Goal: Information Seeking & Learning: Learn about a topic

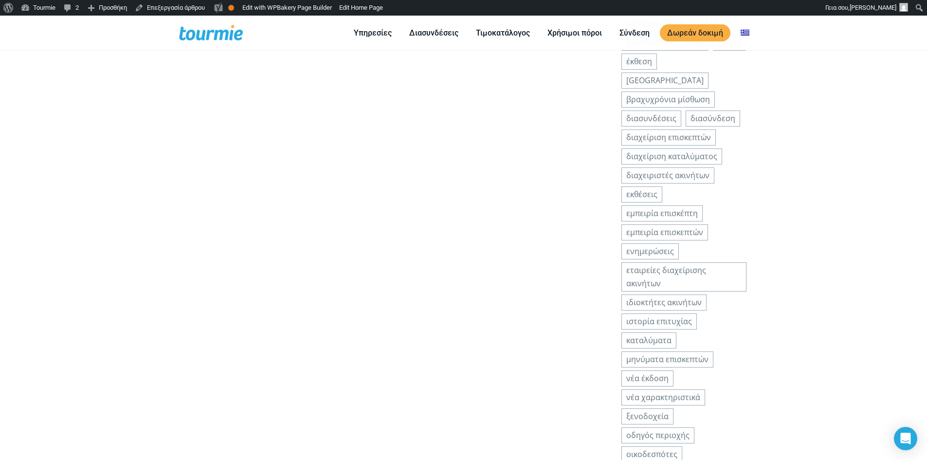
scroll to position [1559, 0]
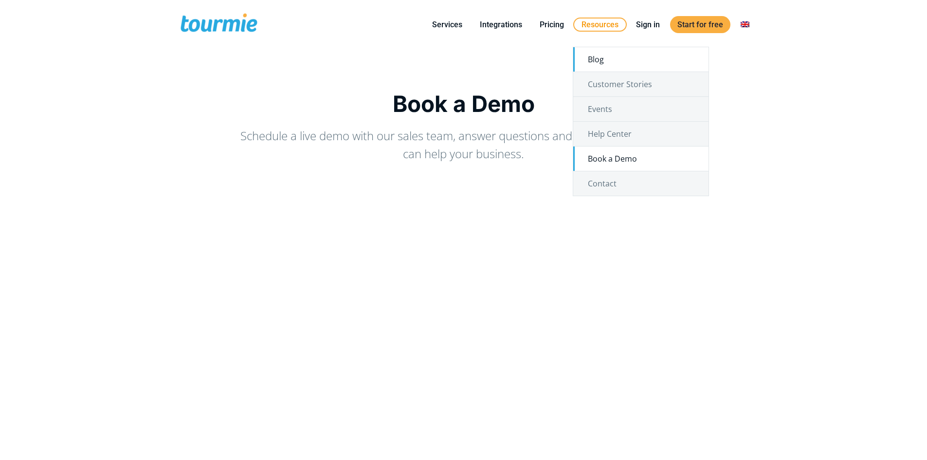
click at [592, 53] on link "Blog" at bounding box center [640, 59] width 135 height 24
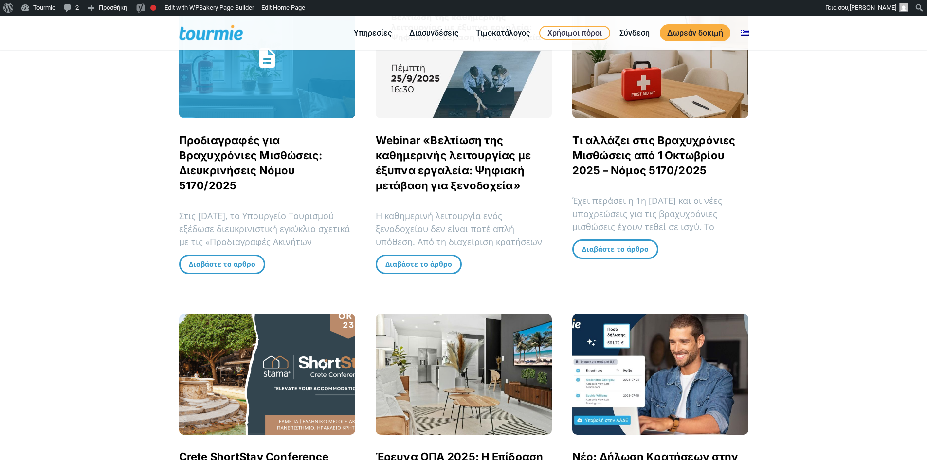
click at [234, 214] on p "Στις 19 Σεπτεμβρίου 2025, το Υπουργείο Τουρισμού εξέδωσε διευκρινιστική εγκύκλι…" at bounding box center [267, 242] width 176 height 66
click at [237, 166] on link "Προδιαγραφές για Βραχυχρόνιες Μισθώσεις: Διευκρινήσεις Νόμου 5170/2025" at bounding box center [251, 163] width 144 height 58
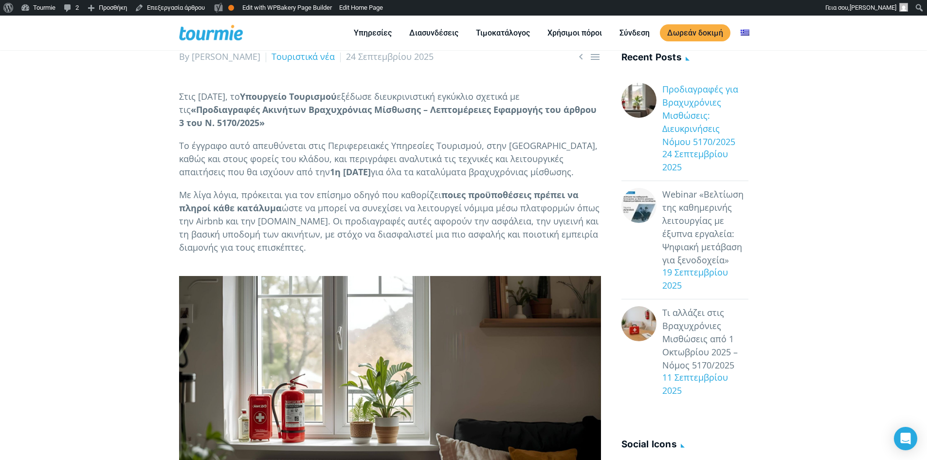
scroll to position [158, 0]
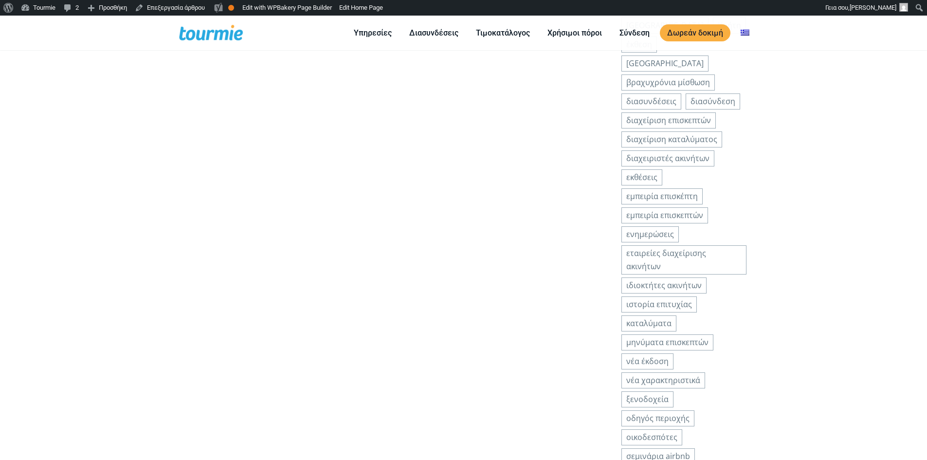
scroll to position [1559, 0]
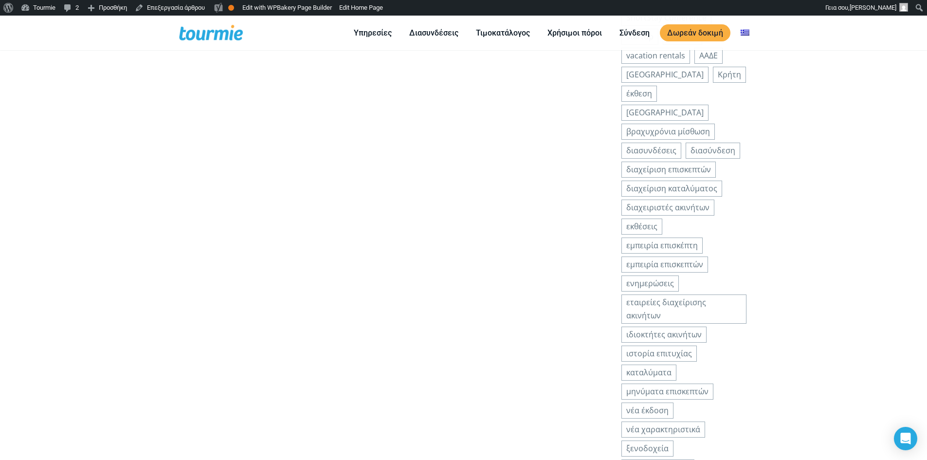
checkbox input "true"
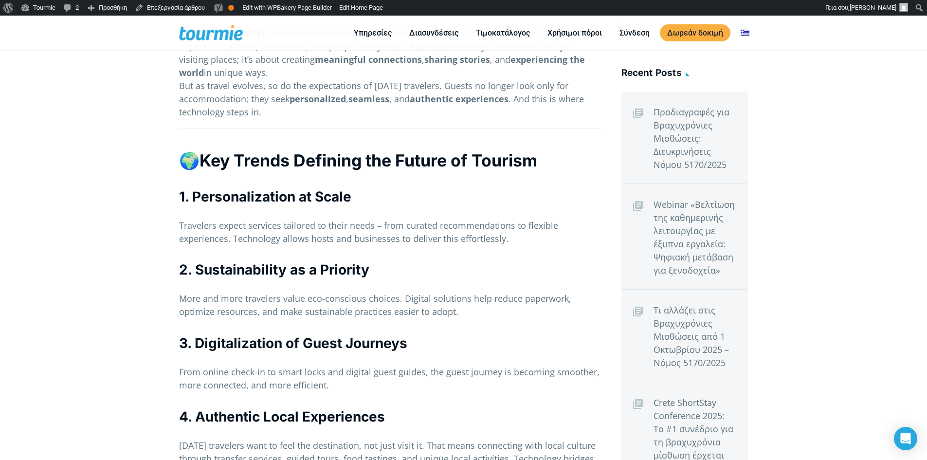
scroll to position [0, 0]
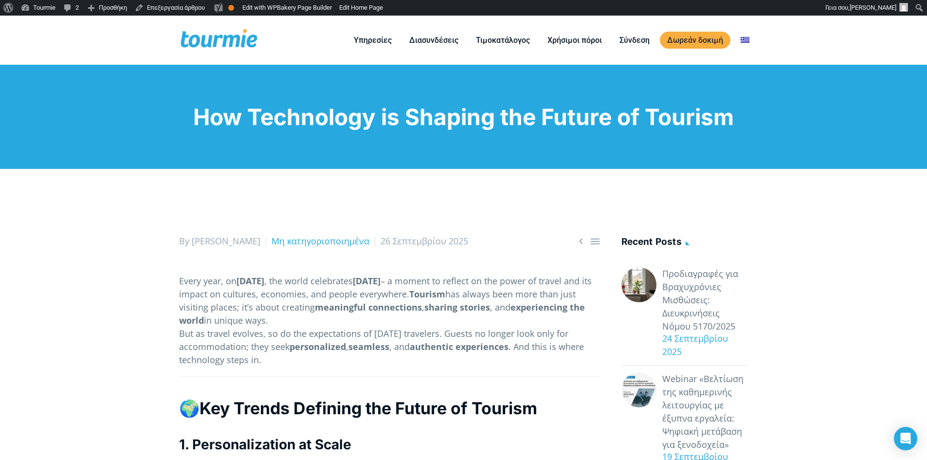
checkbox input "true"
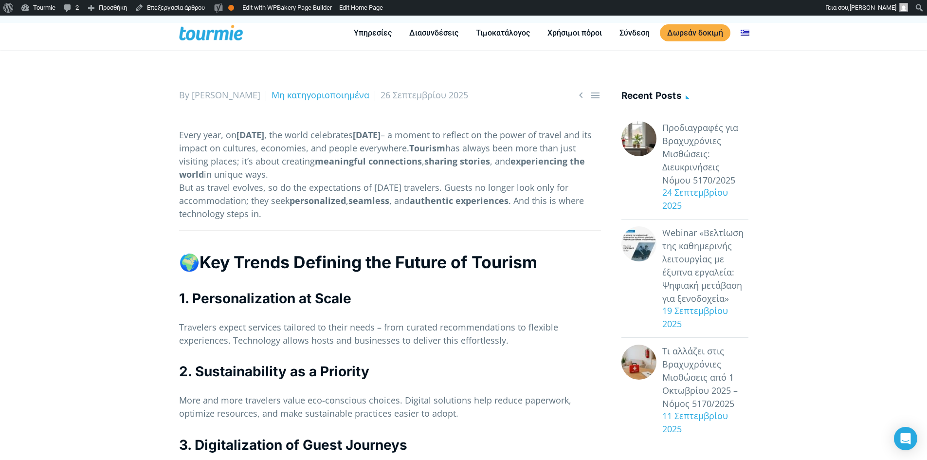
scroll to position [97, 0]
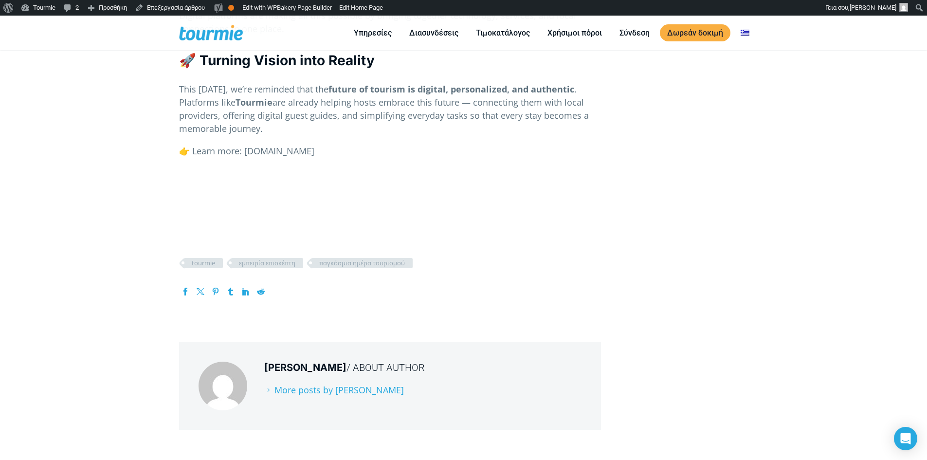
scroll to position [844, 0]
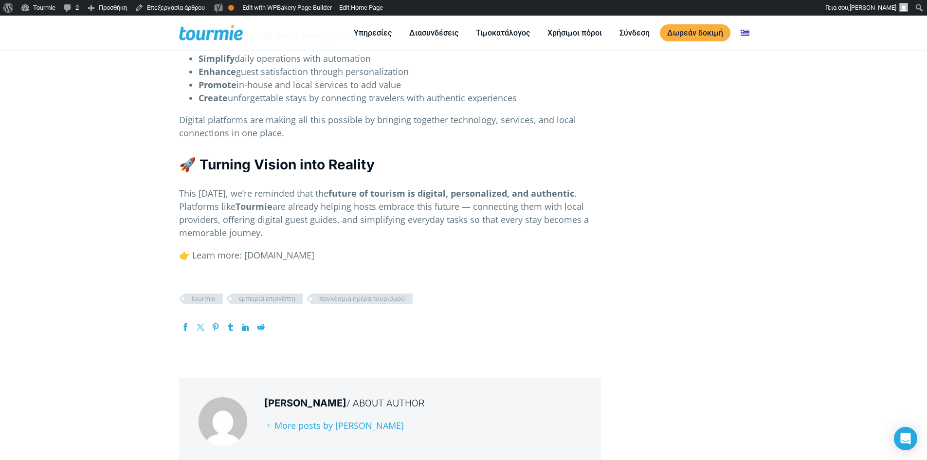
scroll to position [730, 0]
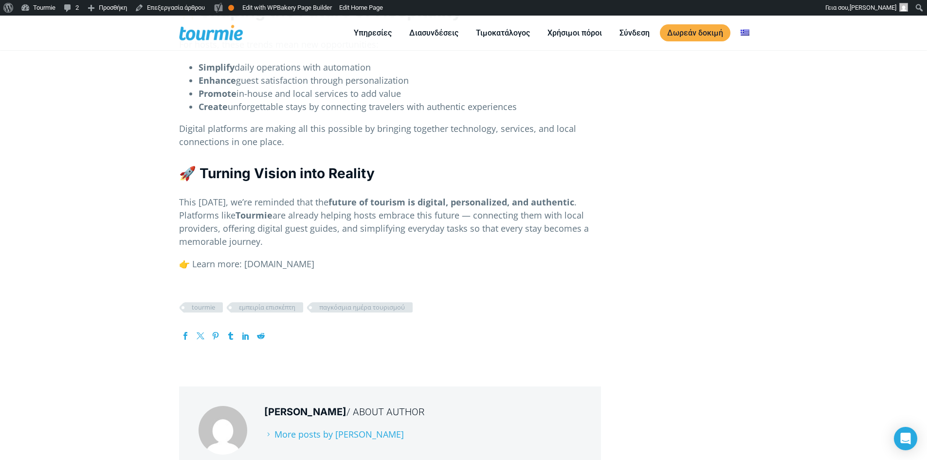
click at [257, 264] on p "👉 Learn more: [DOMAIN_NAME]" at bounding box center [390, 263] width 422 height 13
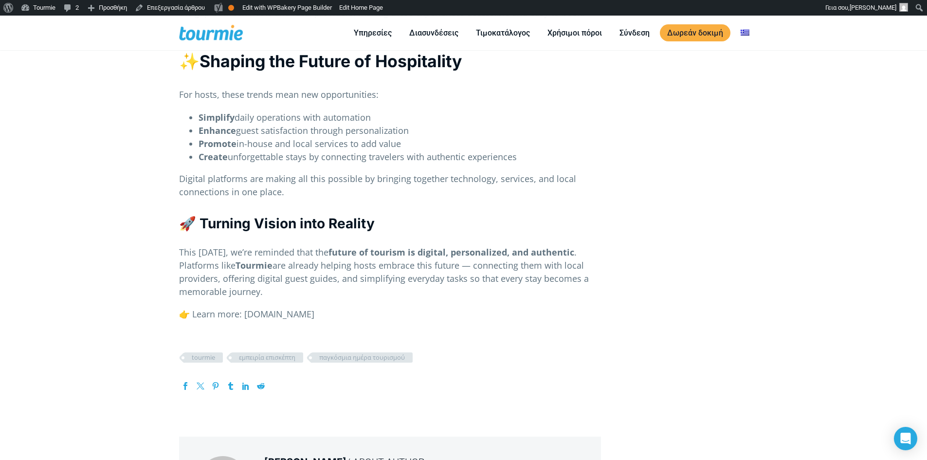
scroll to position [714, 0]
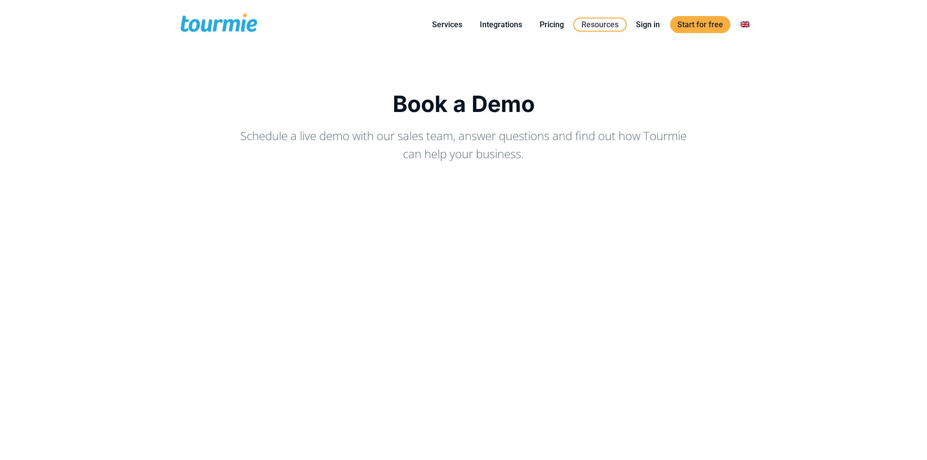
click at [227, 22] on span at bounding box center [219, 24] width 80 height 23
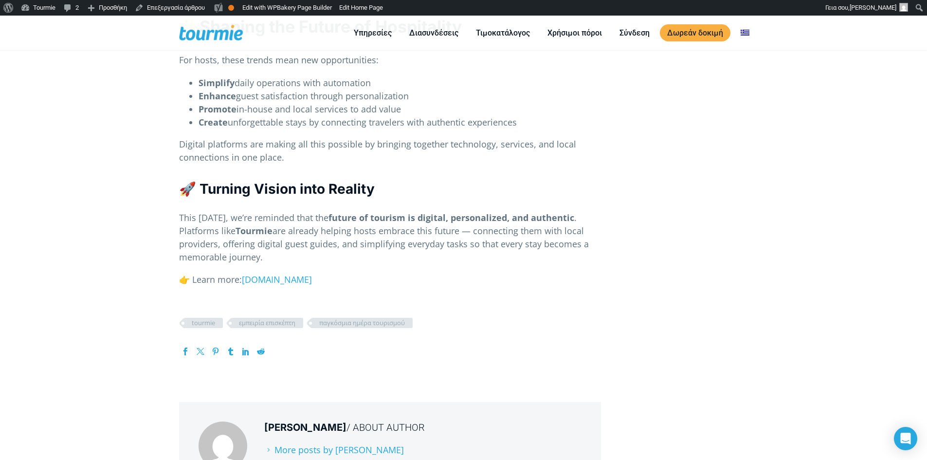
click at [194, 281] on p "👉 Learn more: [DOMAIN_NAME]" at bounding box center [390, 279] width 422 height 13
click at [194, 302] on article "  By [PERSON_NAME] Εμπειρία επισκέπτη Τουριστικά νέα [DATE] Every year, on [D…" at bounding box center [390, 49] width 422 height 1156
click at [194, 302] on article "  By Maria Spithouri Tourmie Εμπειρία επισκέπτη Τουριστικά νέα 26 Σεπτεμβρίου…" at bounding box center [390, 49] width 422 height 1156
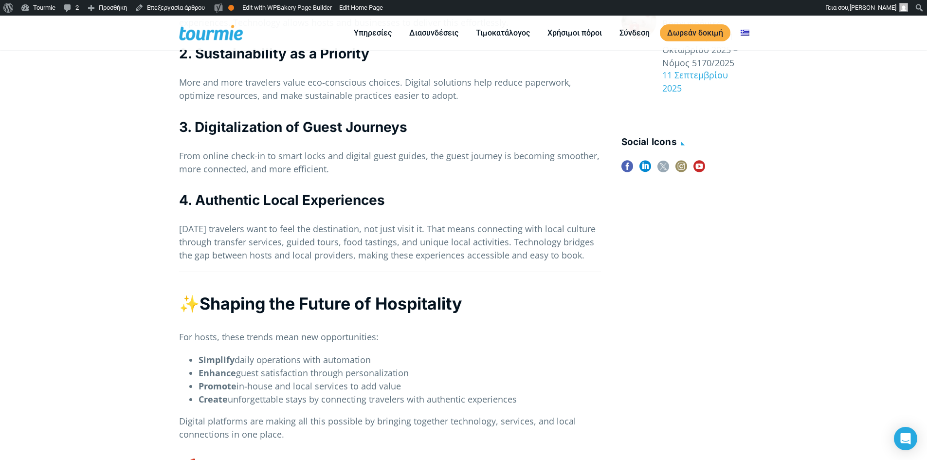
scroll to position [438, 0]
click at [153, 155] on div "  By Maria Spithouri Tourmie Εμπειρία επισκέπτη Τουριστικά νέα 26 Σεπτεμβρίου…" at bounding box center [463, 320] width 927 height 1276
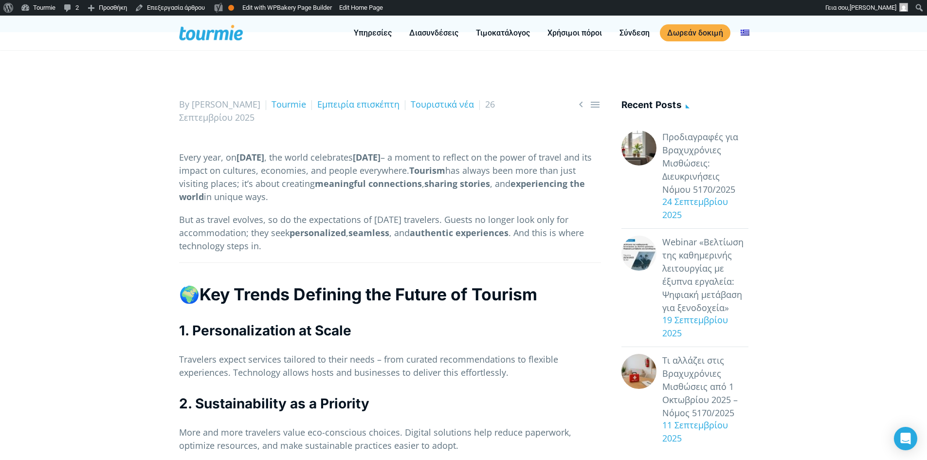
scroll to position [0, 0]
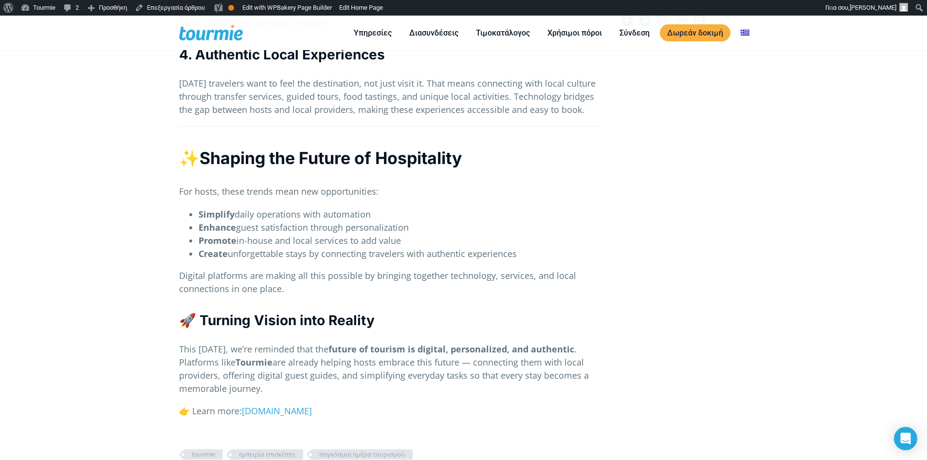
scroll to position [584, 0]
click at [147, 287] on div "  By Maria Spithouri Tourmie Εμπειρία επισκέπτη Τουριστικά νέα 26 Σεπτεμβρίου…" at bounding box center [463, 174] width 927 height 1276
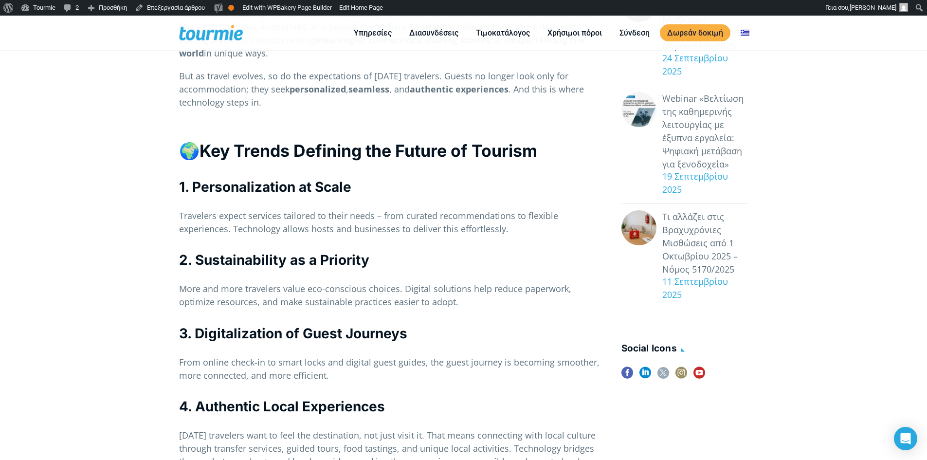
scroll to position [0, 0]
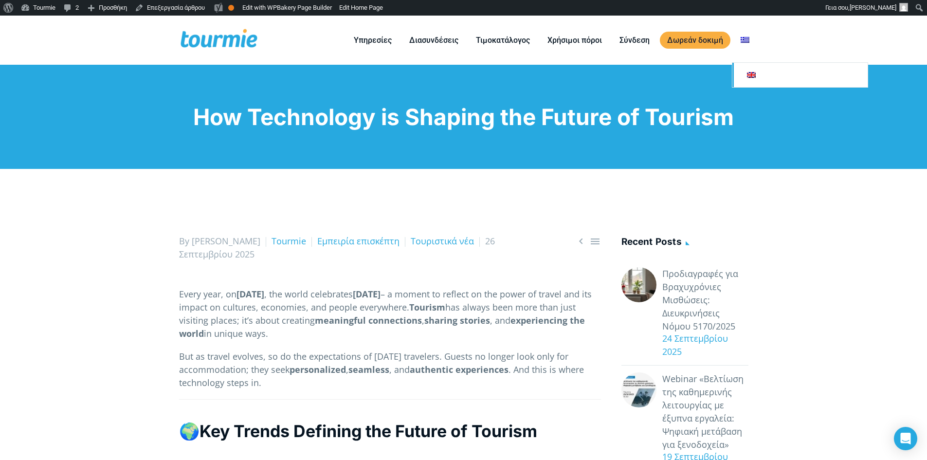
click at [758, 78] on link at bounding box center [799, 75] width 135 height 24
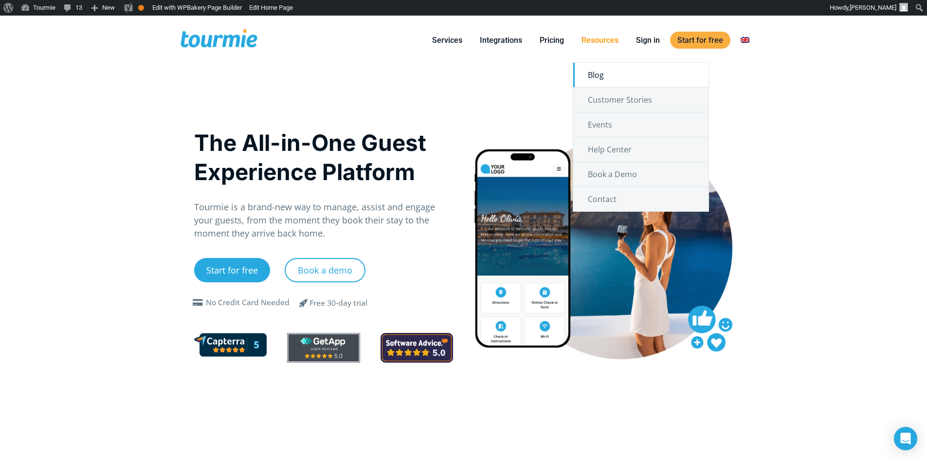
click at [600, 67] on link "Blog" at bounding box center [640, 75] width 135 height 24
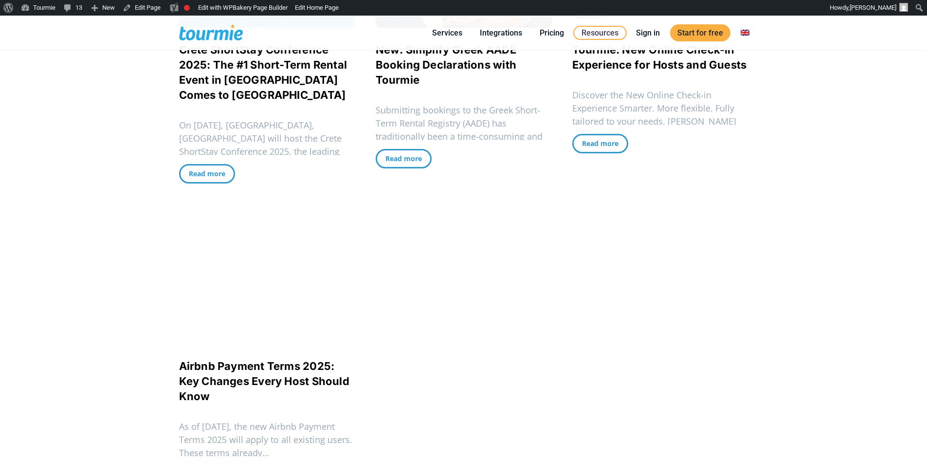
scroll to position [397, 0]
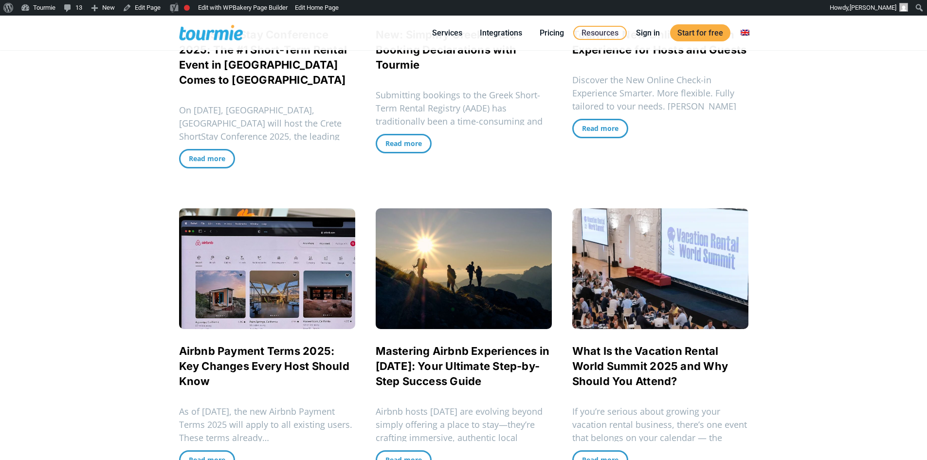
click at [205, 80] on link "Crete ShortStay Conference 2025: The #1 Short-Term Rental Event in Greece Comes…" at bounding box center [263, 57] width 168 height 58
